Goal: Task Accomplishment & Management: Manage account settings

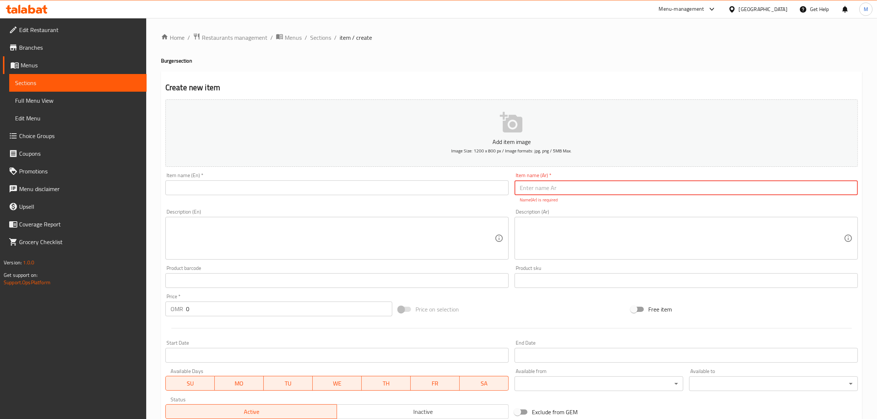
click at [572, 188] on input "text" at bounding box center [686, 188] width 343 height 15
type input "برجر الخضار"
click at [446, 182] on input "text" at bounding box center [336, 188] width 343 height 15
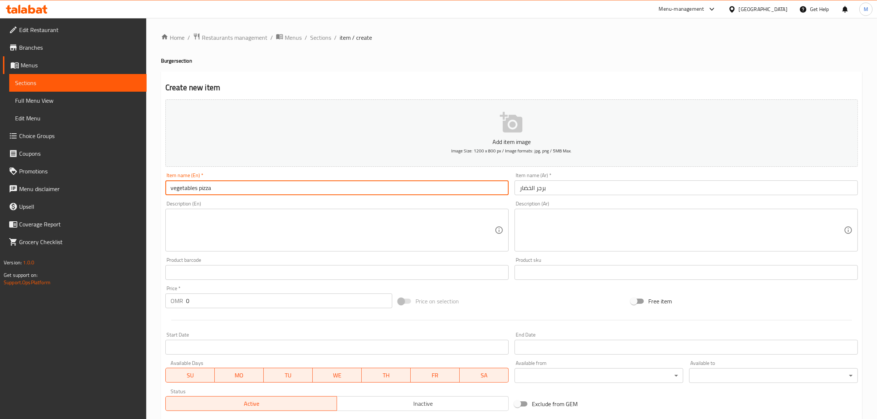
click at [204, 189] on input "vegetables pizza" at bounding box center [336, 188] width 343 height 15
type input "vegetables Burger"
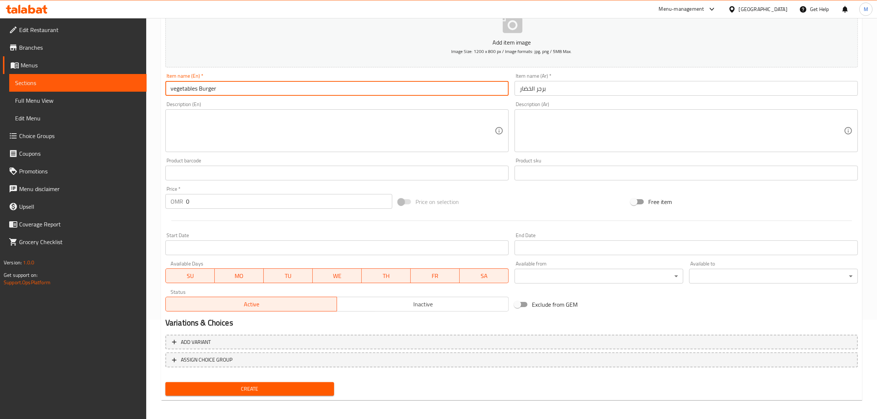
scroll to position [100, 0]
click at [230, 205] on input "0" at bounding box center [289, 201] width 206 height 15
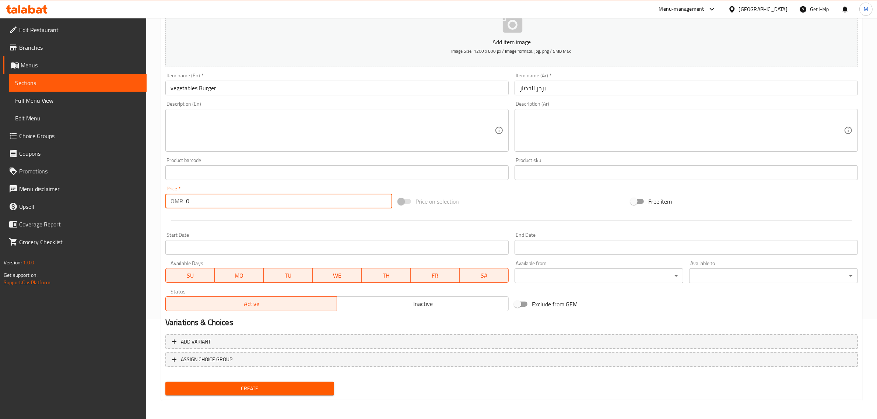
click at [230, 205] on input "0" at bounding box center [289, 201] width 206 height 15
type input "0.6"
click at [165, 382] on button "Create" at bounding box center [249, 389] width 169 height 14
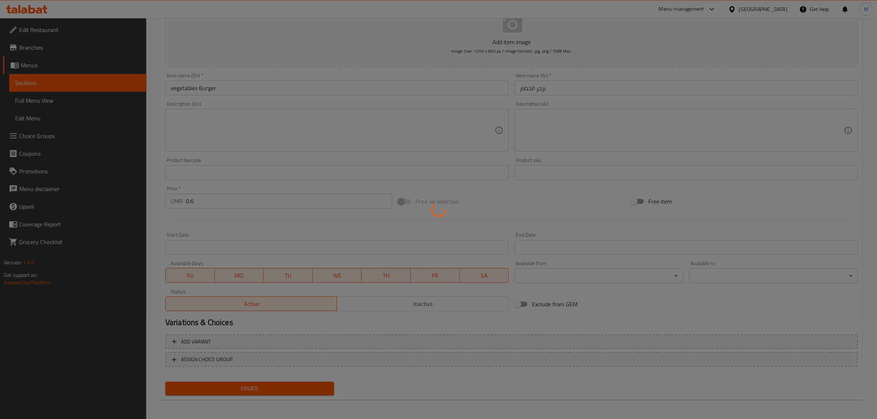
type input "0"
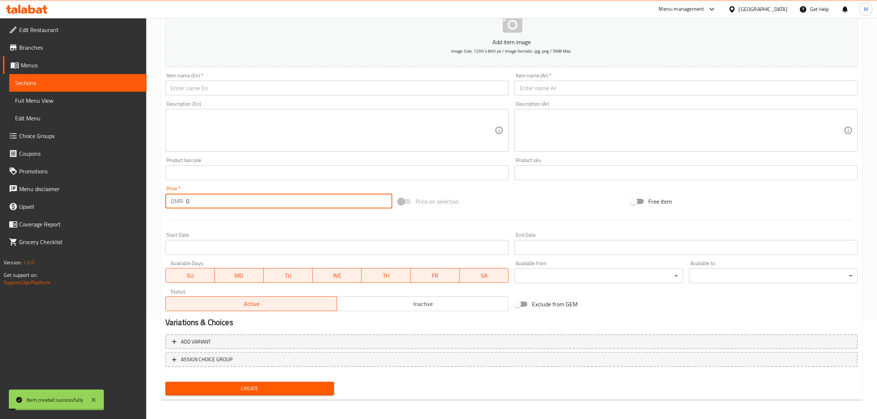
click at [606, 94] on input "text" at bounding box center [686, 88] width 343 height 15
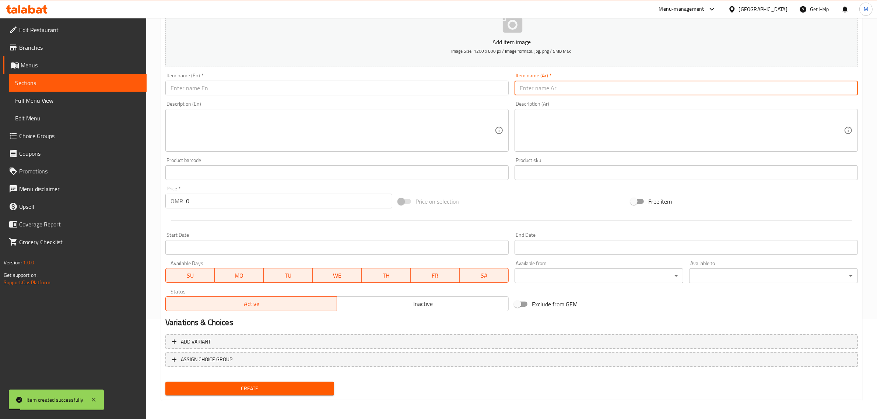
type input "f"
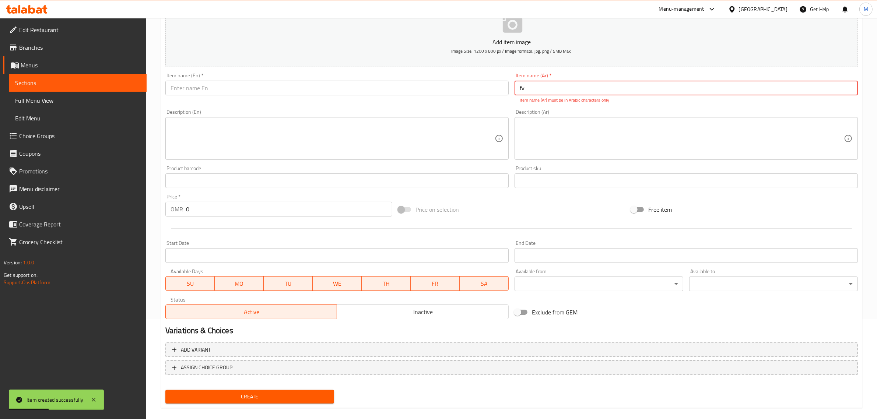
type input "f"
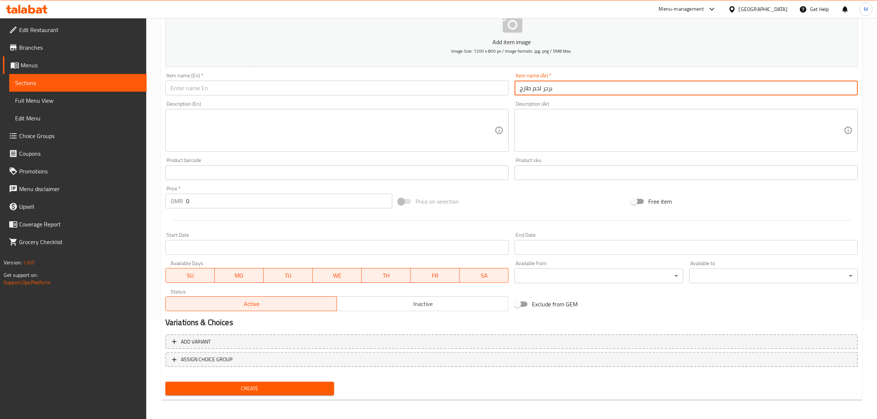
type input "برجر لحم طازج"
click at [438, 78] on div "Item name (En)   * Item name (En) *" at bounding box center [336, 84] width 343 height 22
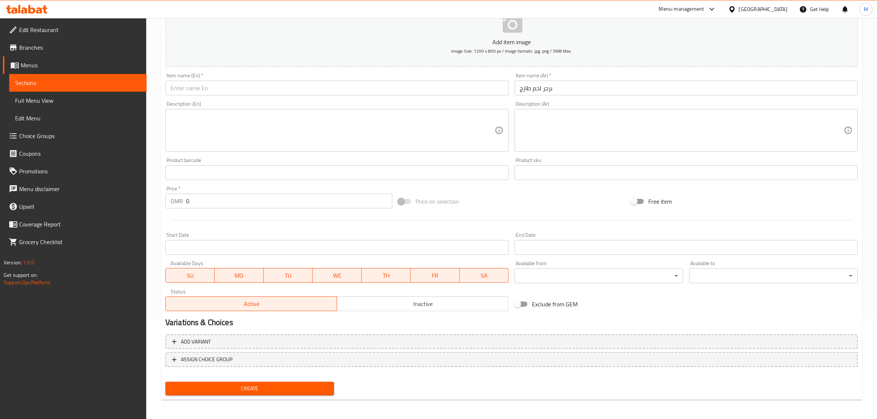
click at [440, 80] on div "Item name (En)   * Item name (En) *" at bounding box center [336, 84] width 343 height 22
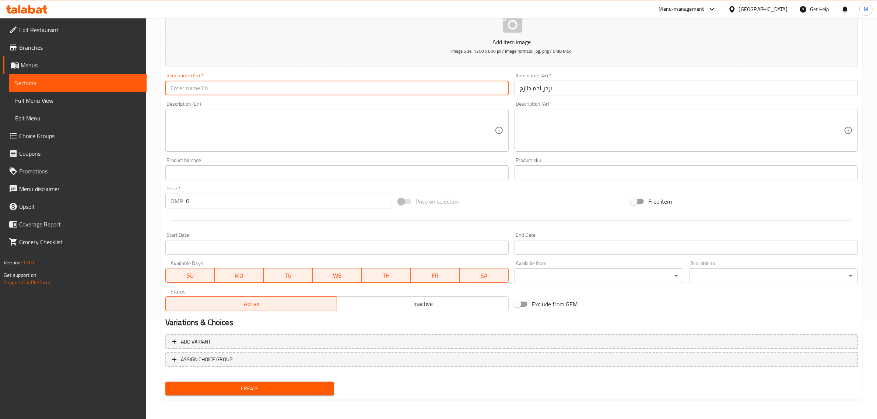
click at [447, 85] on input "text" at bounding box center [336, 88] width 343 height 15
drag, startPoint x: 198, startPoint y: 88, endPoint x: 196, endPoint y: 91, distance: 4.1
click at [197, 88] on input "Fresh Beeg Burger" at bounding box center [336, 88] width 343 height 15
type input "Fresh Beef Burger"
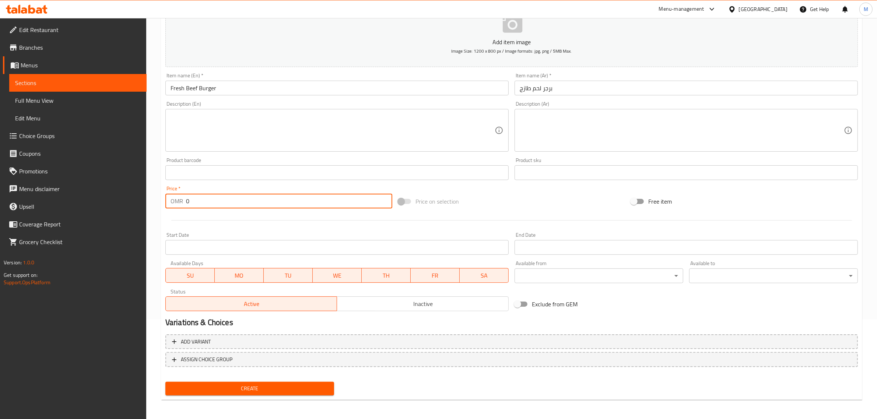
click at [207, 202] on input "0" at bounding box center [289, 201] width 206 height 15
type input "1"
click at [165, 382] on button "Create" at bounding box center [249, 389] width 169 height 14
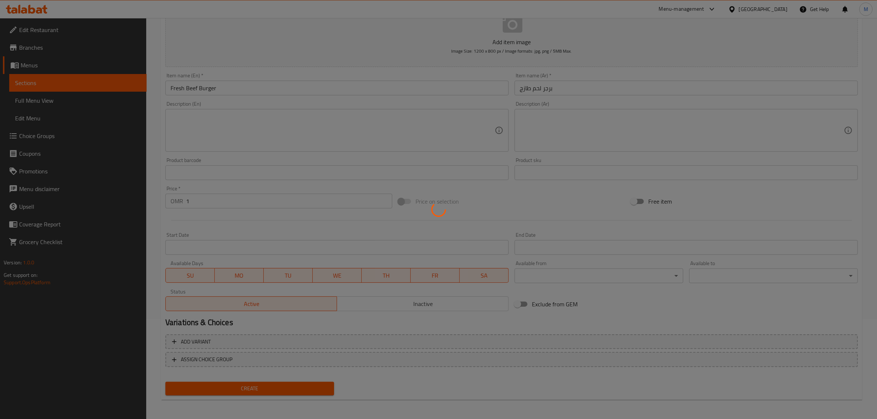
type input "0"
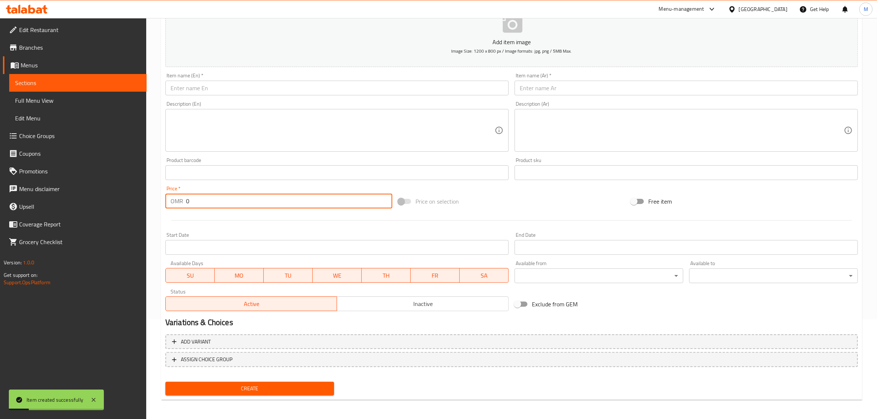
click at [556, 87] on input "text" at bounding box center [686, 88] width 343 height 15
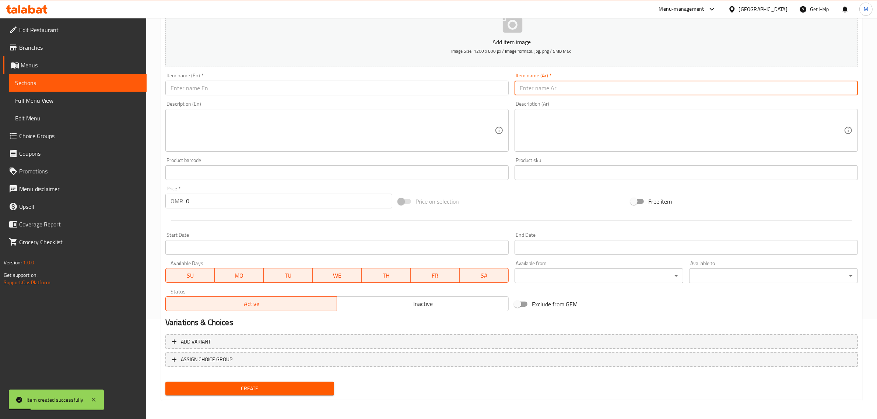
type input "f"
type input "برجر دجاج طازج"
click at [455, 89] on input "text" at bounding box center [336, 88] width 343 height 15
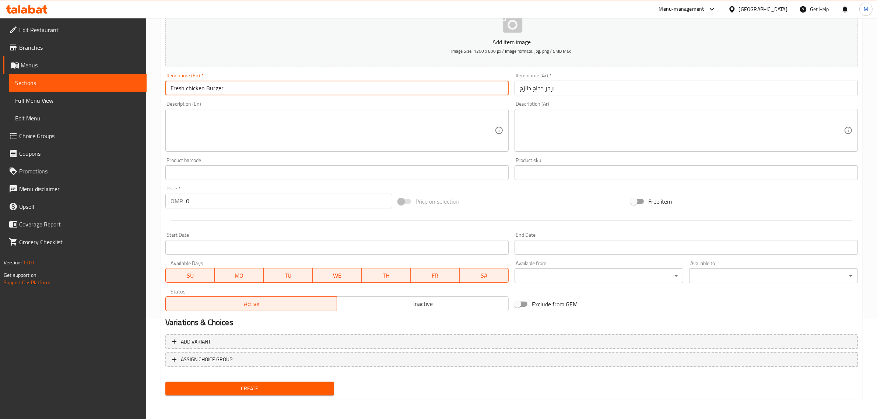
type input "Fresh chicken Burger"
click at [220, 193] on div "Price   * OMR 0 Price *" at bounding box center [278, 197] width 227 height 22
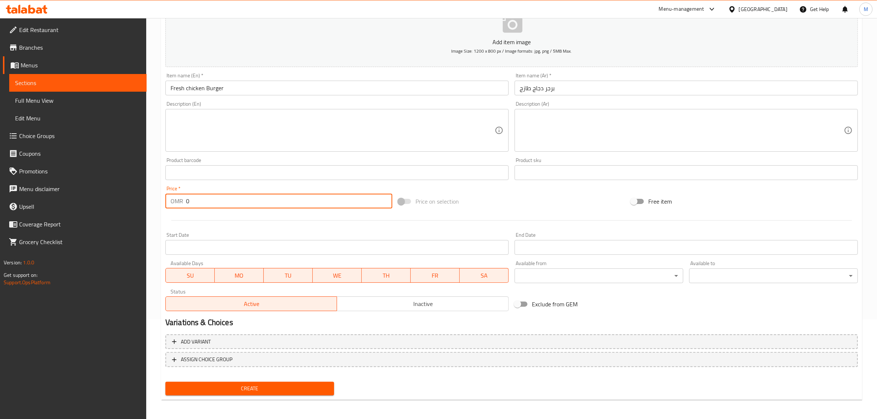
click at [225, 206] on input "0" at bounding box center [289, 201] width 206 height 15
type input "0.8"
click at [165, 382] on button "Create" at bounding box center [249, 389] width 169 height 14
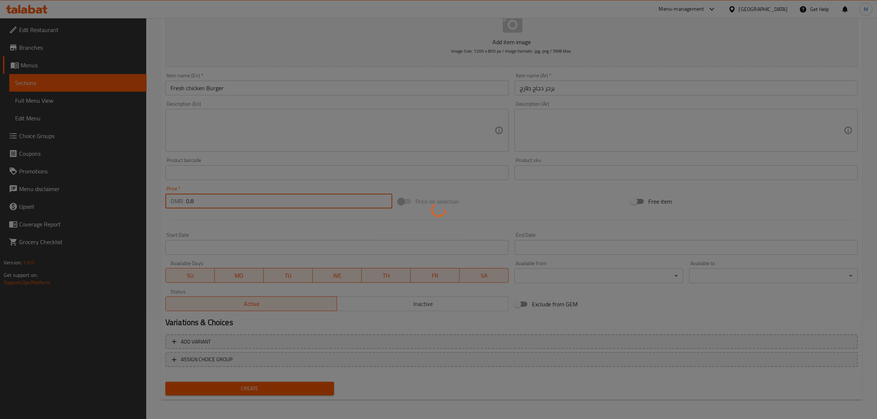
type input "0"
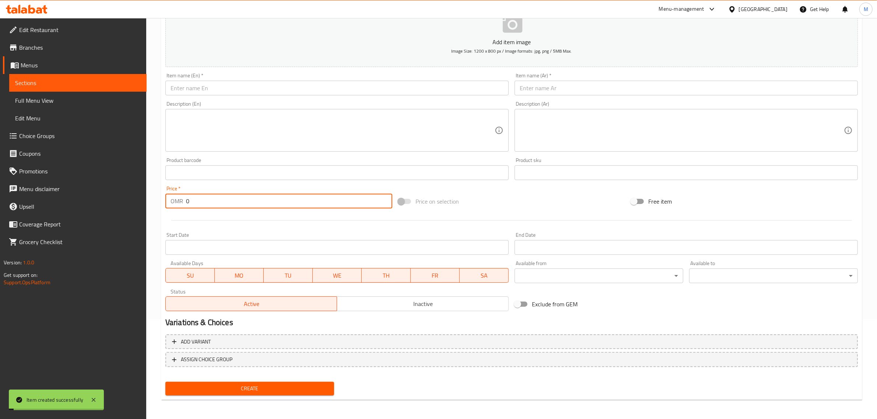
click at [570, 84] on input "text" at bounding box center [686, 88] width 343 height 15
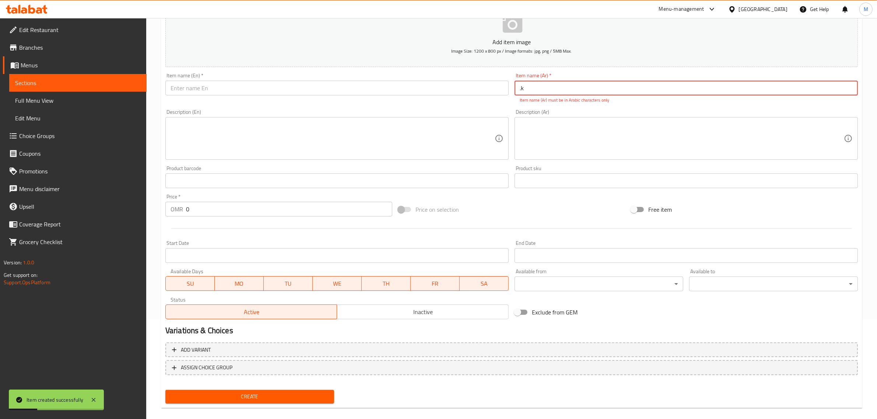
type input "."
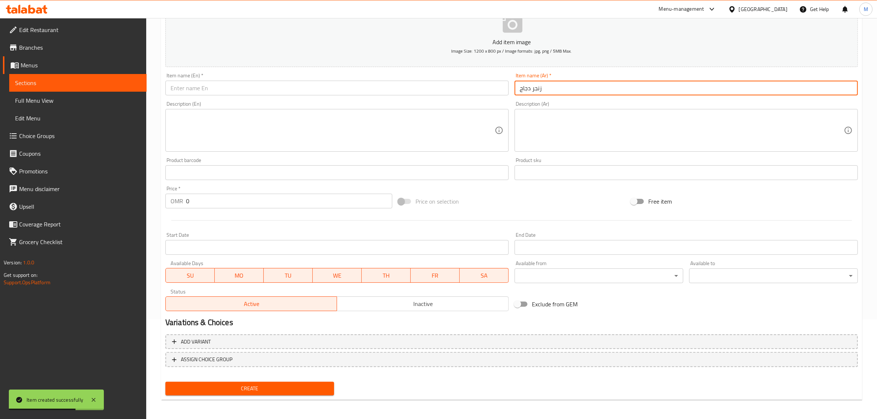
type input "زنجر دجاج"
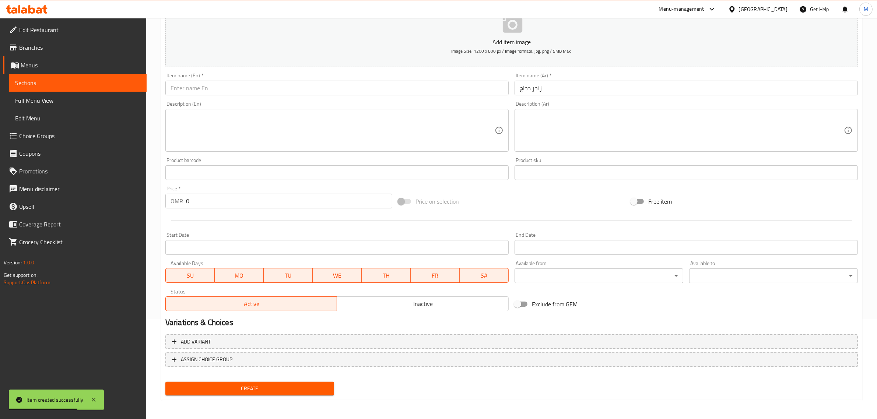
click at [319, 97] on div "Item name (En)   * Item name (En) *" at bounding box center [336, 84] width 349 height 28
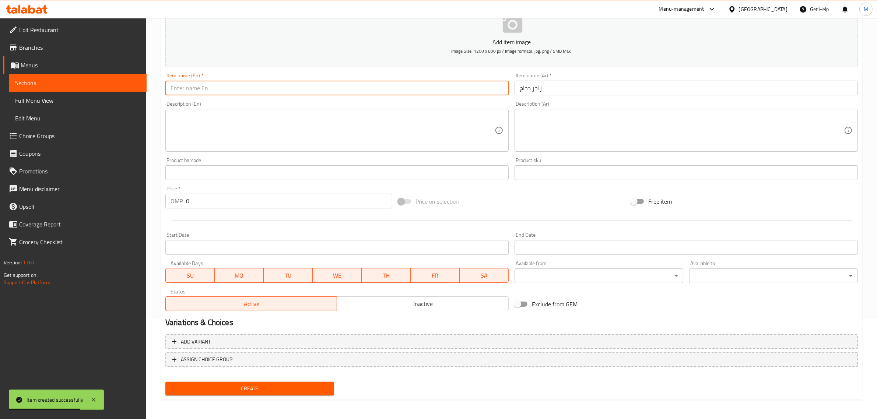
click at [319, 93] on input "text" at bounding box center [336, 88] width 343 height 15
type input "Chicken Zinger"
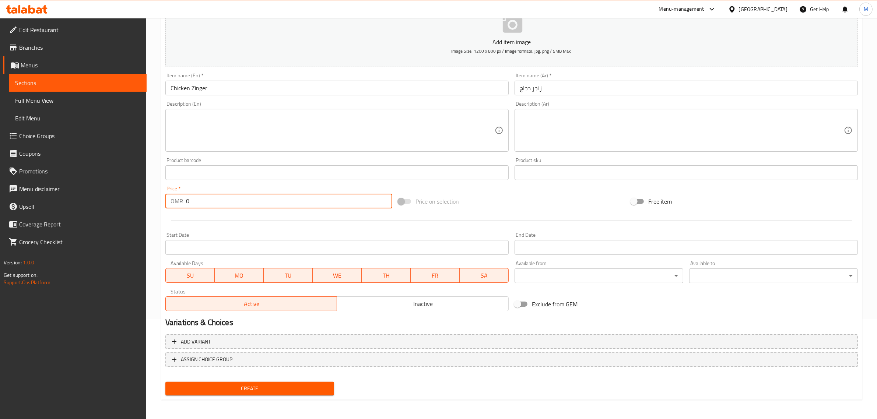
click at [218, 200] on input "0" at bounding box center [289, 201] width 206 height 15
type input "0.8"
click at [165, 382] on button "Create" at bounding box center [249, 389] width 169 height 14
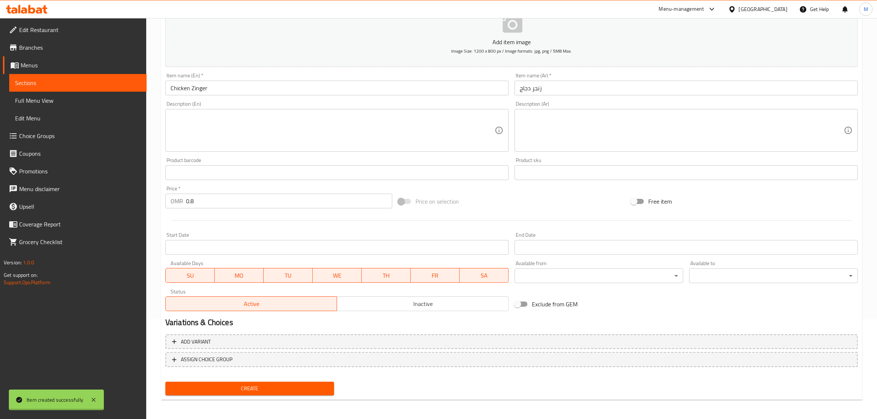
type input "0"
drag, startPoint x: 555, startPoint y: 97, endPoint x: 557, endPoint y: 88, distance: 8.7
click at [555, 96] on div "Item name (Ar)   * Item name (Ar) *" at bounding box center [686, 84] width 349 height 28
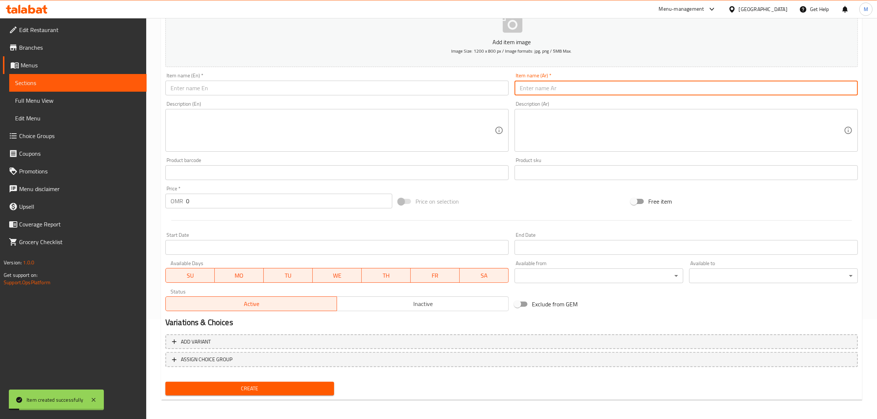
click at [557, 88] on input "text" at bounding box center [686, 88] width 343 height 15
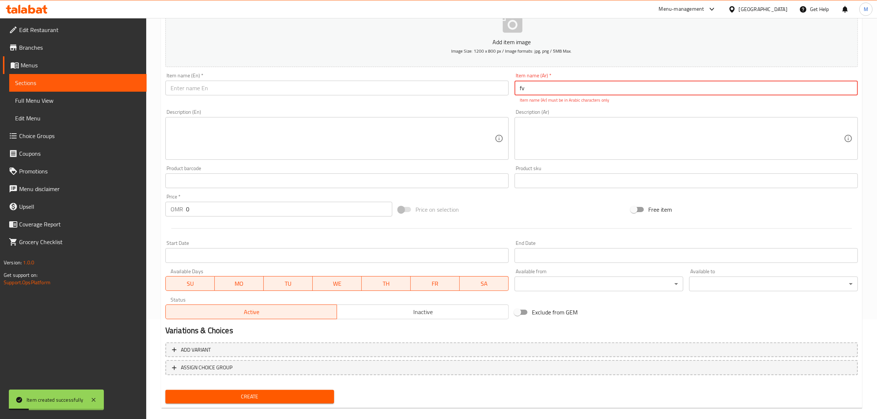
type input "f"
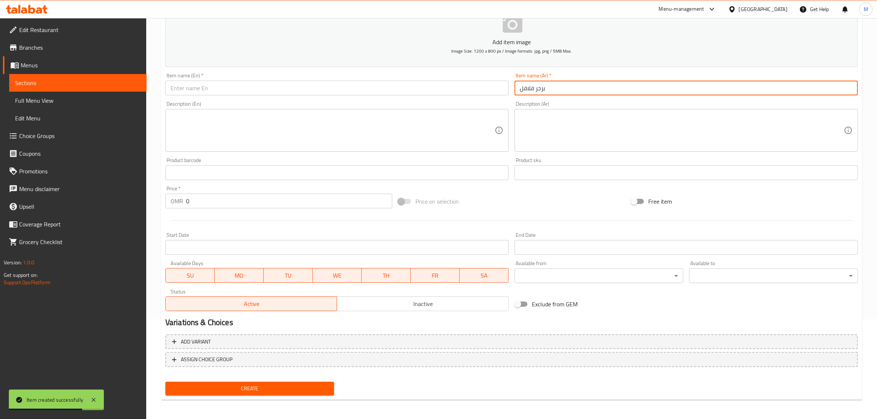
type input "برجر فلافل"
click at [448, 96] on div "Item name (En)   * Item name (En) *" at bounding box center [336, 84] width 349 height 28
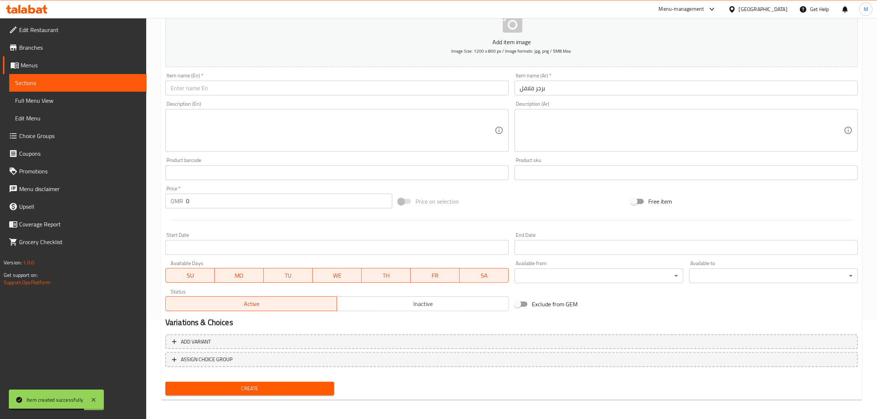
click at [448, 85] on input "text" at bounding box center [336, 88] width 343 height 15
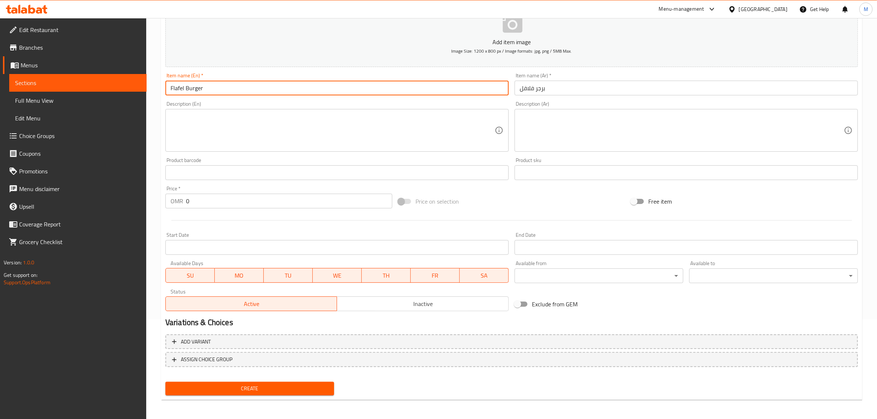
type input "Flafel Burger"
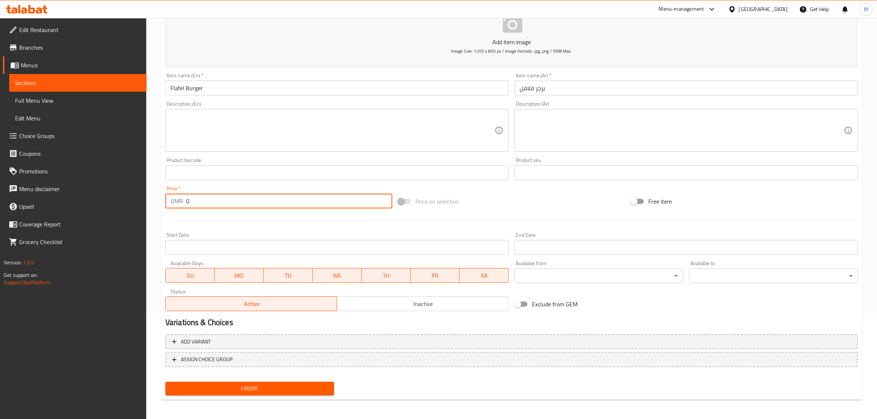
click at [238, 207] on input "0" at bounding box center [289, 201] width 206 height 15
type input "0.6"
click at [248, 394] on button "Create" at bounding box center [249, 389] width 169 height 14
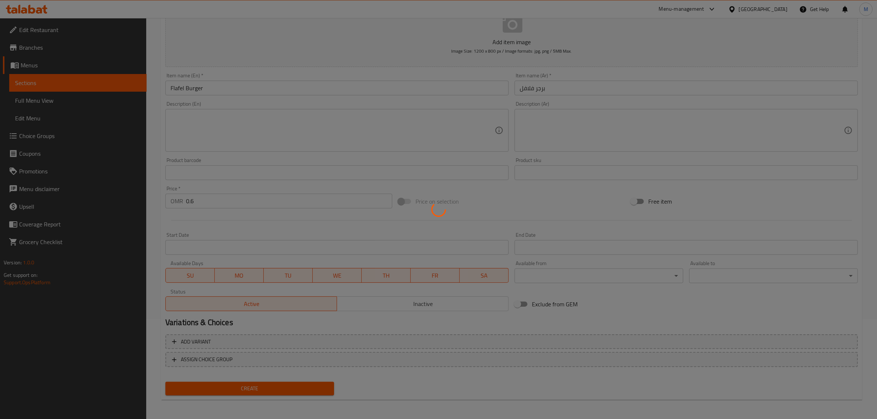
type input "0"
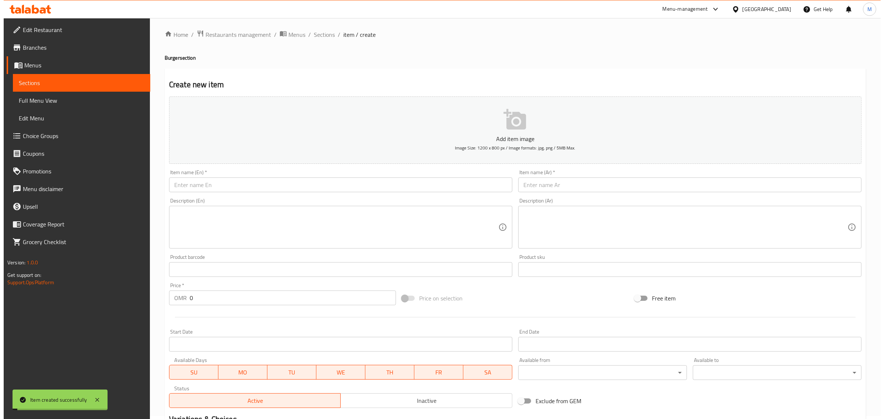
scroll to position [0, 0]
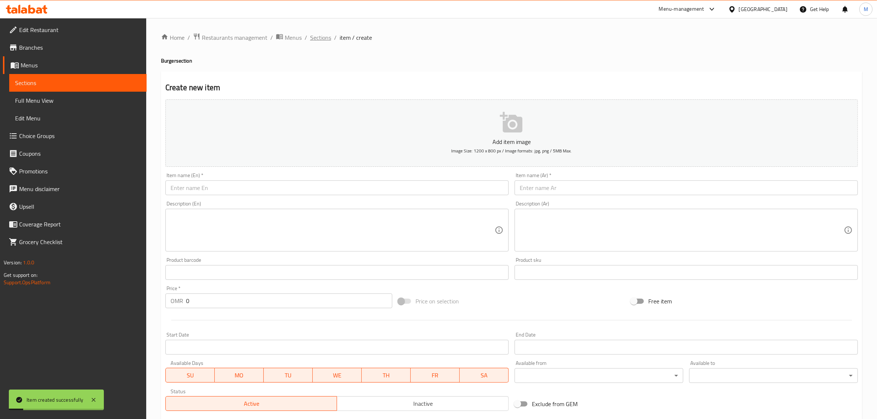
click at [315, 41] on span "Sections" at bounding box center [320, 37] width 21 height 9
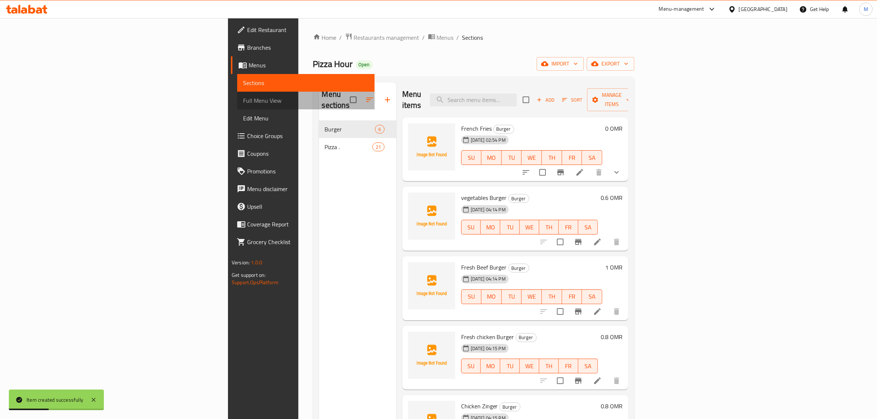
click at [243, 104] on span "Full Menu View" at bounding box center [306, 100] width 126 height 9
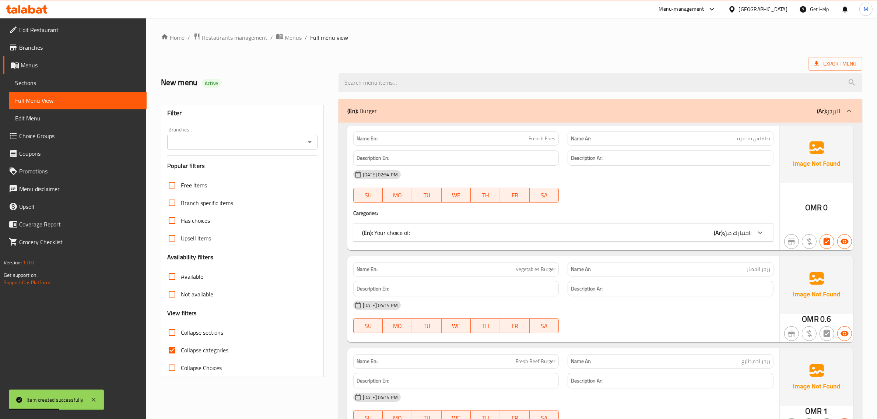
click at [71, 80] on span "Sections" at bounding box center [78, 82] width 126 height 9
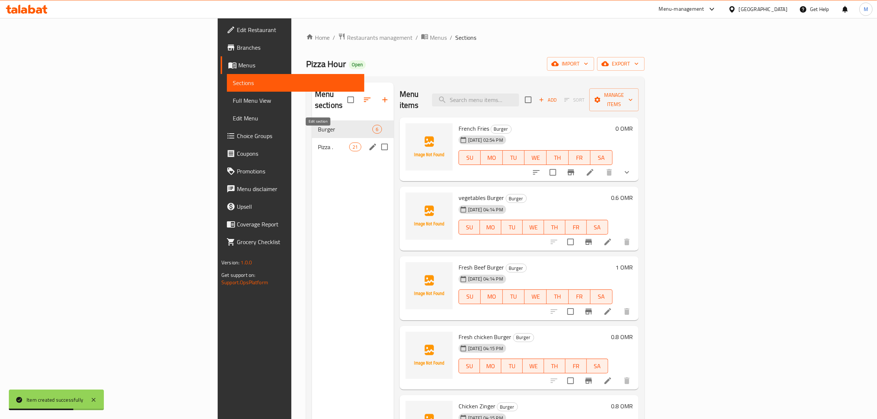
click at [368, 143] on icon "edit" at bounding box center [372, 147] width 9 height 9
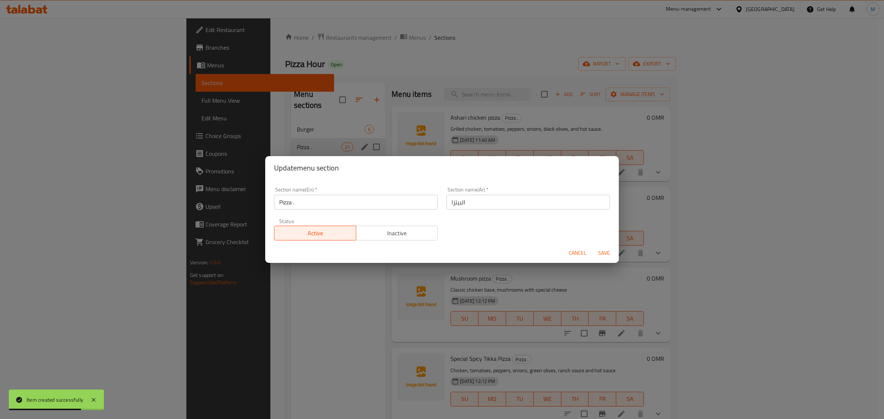
click at [351, 209] on input "Pizza ." at bounding box center [356, 202] width 164 height 15
type input "Pizza"
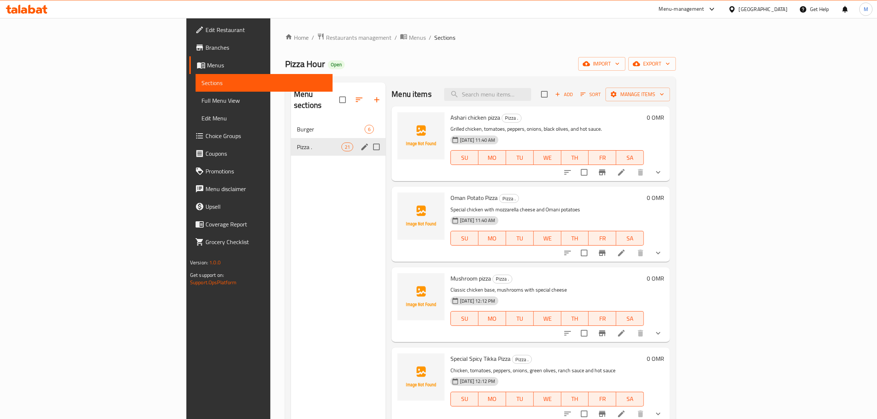
click at [369, 139] on input "Menu sections" at bounding box center [376, 146] width 15 height 15
checkbox input "true"
click at [361, 144] on icon "edit" at bounding box center [364, 147] width 7 height 7
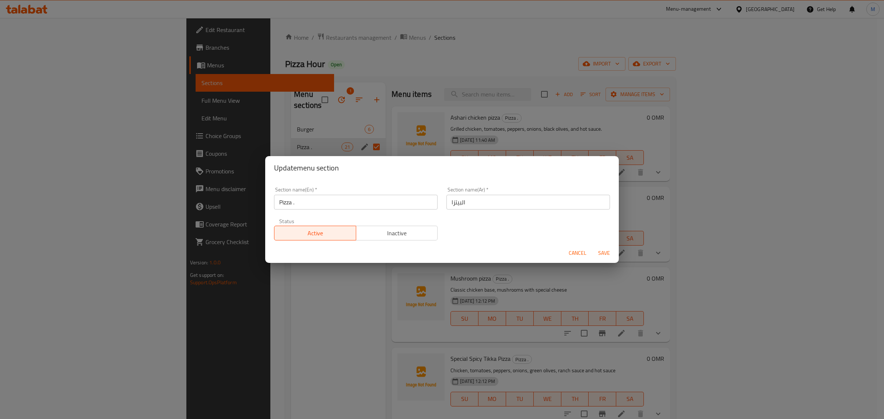
drag, startPoint x: 347, startPoint y: 212, endPoint x: 341, endPoint y: 210, distance: 5.8
click at [346, 212] on div "Section name(En)   * Pizza . Section name(En) *" at bounding box center [356, 198] width 172 height 31
drag, startPoint x: 341, startPoint y: 210, endPoint x: 341, endPoint y: 206, distance: 4.4
click at [341, 209] on div "Section name(En)   * Pizza . Section name(En) *" at bounding box center [356, 198] width 172 height 31
click at [341, 206] on input "Pizza ." at bounding box center [356, 202] width 164 height 15
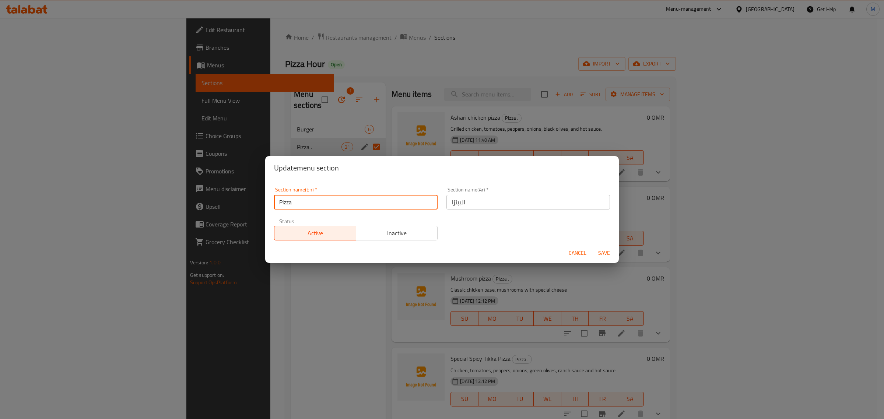
type input "Pizza"
drag, startPoint x: 454, startPoint y: 225, endPoint x: 572, endPoint y: 221, distance: 117.6
click at [455, 225] on div "Section name(En)   * Pizza Section name(En) * Section name(Ar)   * البيتزا Sect…" at bounding box center [442, 214] width 345 height 62
click at [606, 246] on div "Cancel Save" at bounding box center [442, 254] width 354 height 20
click at [603, 251] on span "Save" at bounding box center [604, 253] width 18 height 9
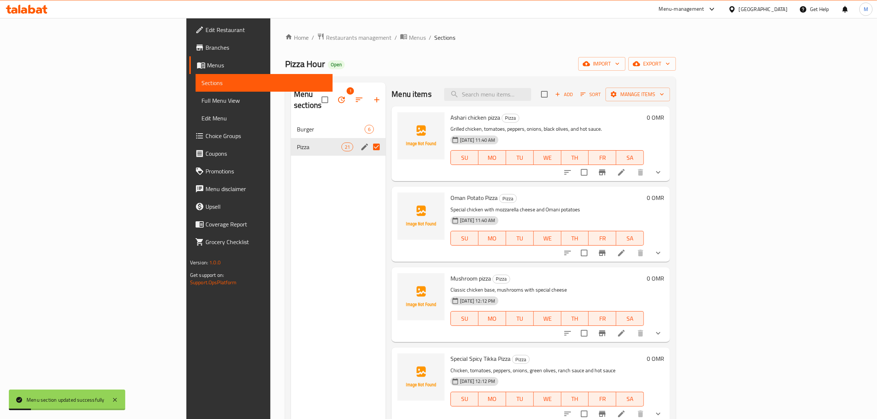
click at [369, 139] on input "Menu sections" at bounding box center [376, 146] width 15 height 15
checkbox input "false"
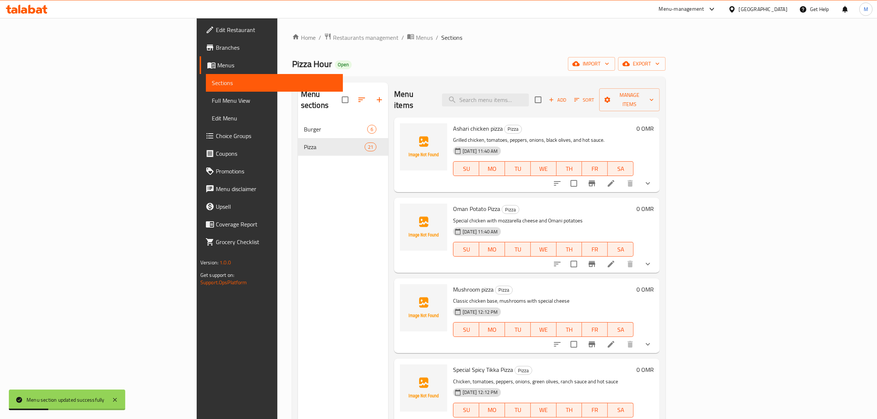
click at [212, 97] on span "Full Menu View" at bounding box center [275, 100] width 126 height 9
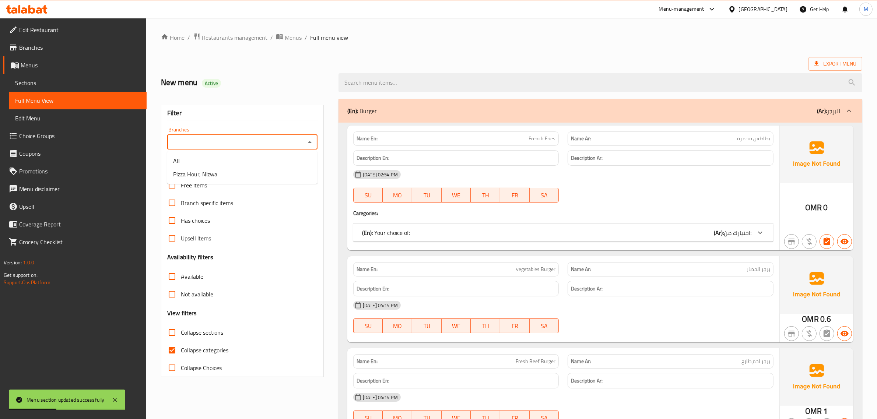
click at [224, 139] on input "Branches" at bounding box center [236, 142] width 134 height 10
click at [257, 168] on li "Pizza Hour, Nizwa" at bounding box center [242, 174] width 150 height 13
type input "Pizza Hour, Nizwa"
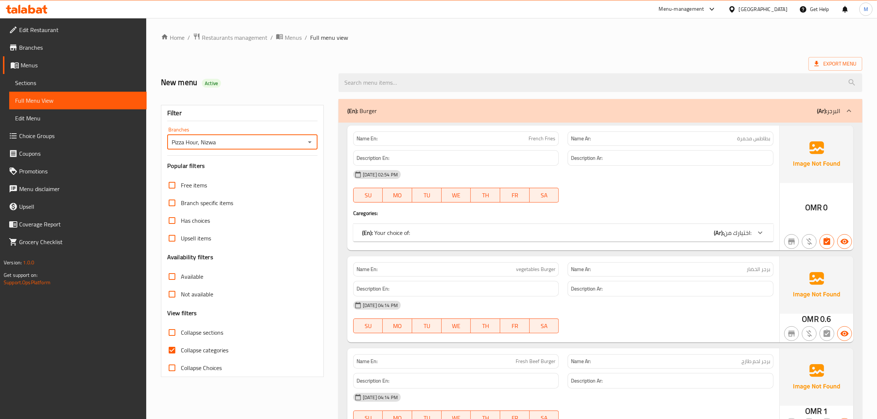
click at [679, 60] on div "Export Menu" at bounding box center [511, 64] width 701 height 14
click at [173, 350] on input "Collapse categories" at bounding box center [172, 350] width 18 height 18
checkbox input "false"
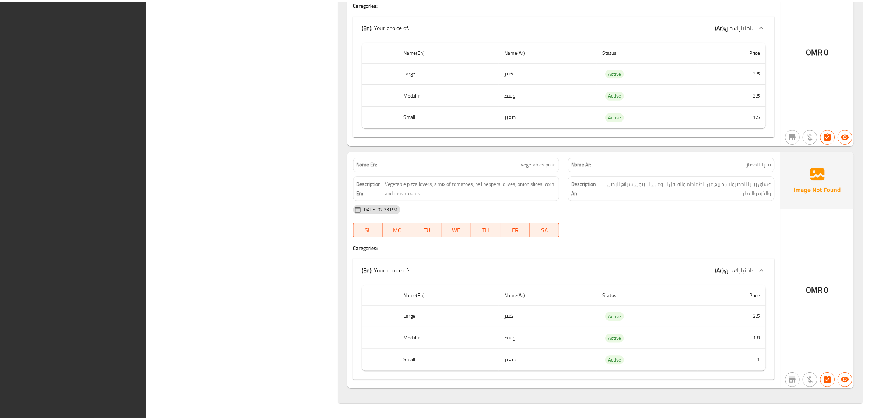
scroll to position [5524, 0]
